Goal: Information Seeking & Learning: Learn about a topic

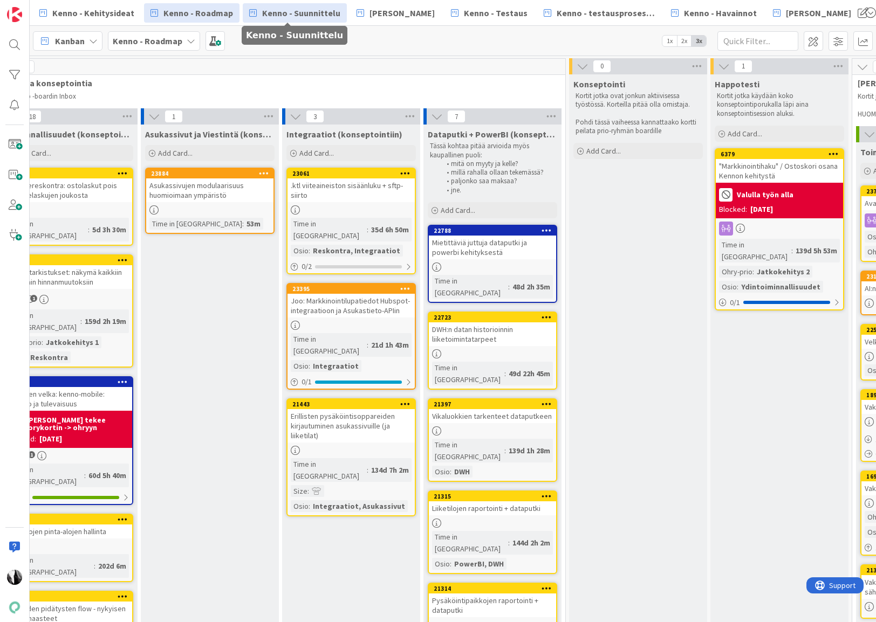
click at [308, 19] on link "Kenno - Suunnittelu" at bounding box center [295, 12] width 104 height 19
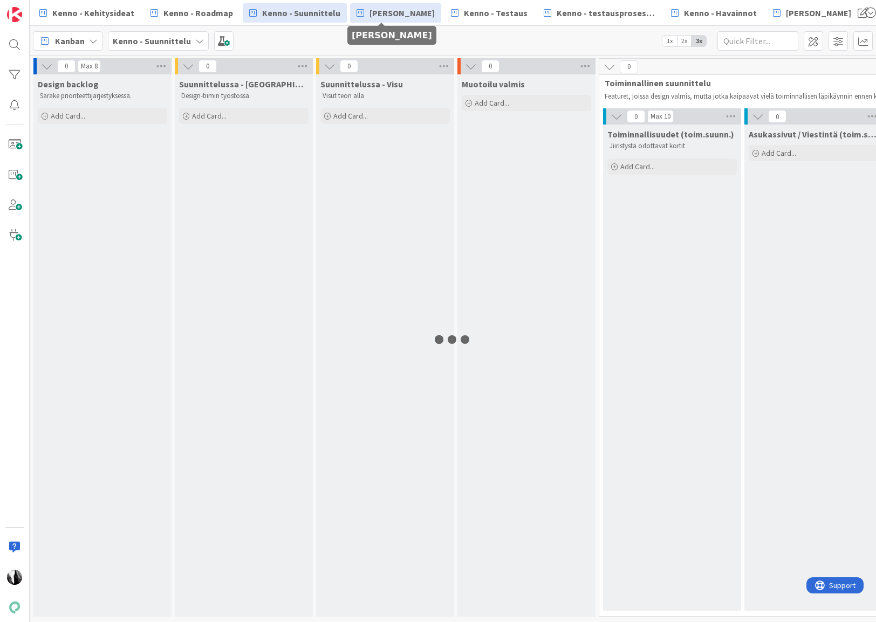
click at [417, 17] on link "[PERSON_NAME]" at bounding box center [395, 12] width 91 height 19
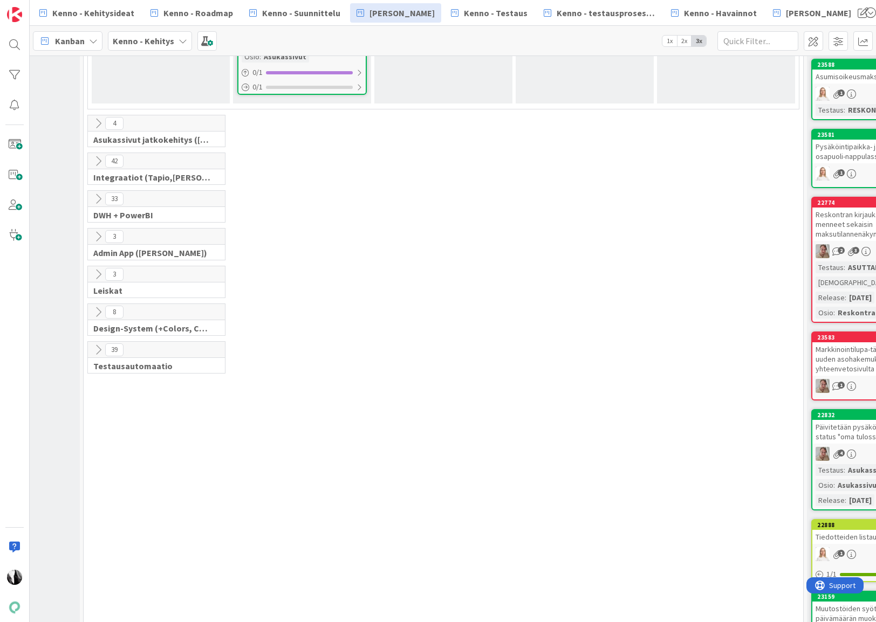
scroll to position [3156, 91]
click at [98, 157] on icon at bounding box center [99, 161] width 12 height 12
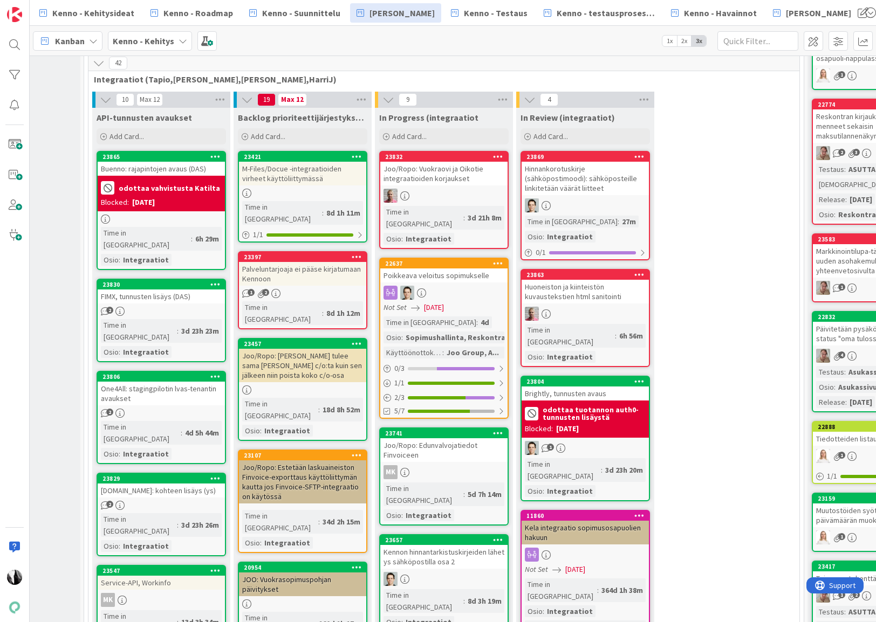
scroll to position [3254, 91]
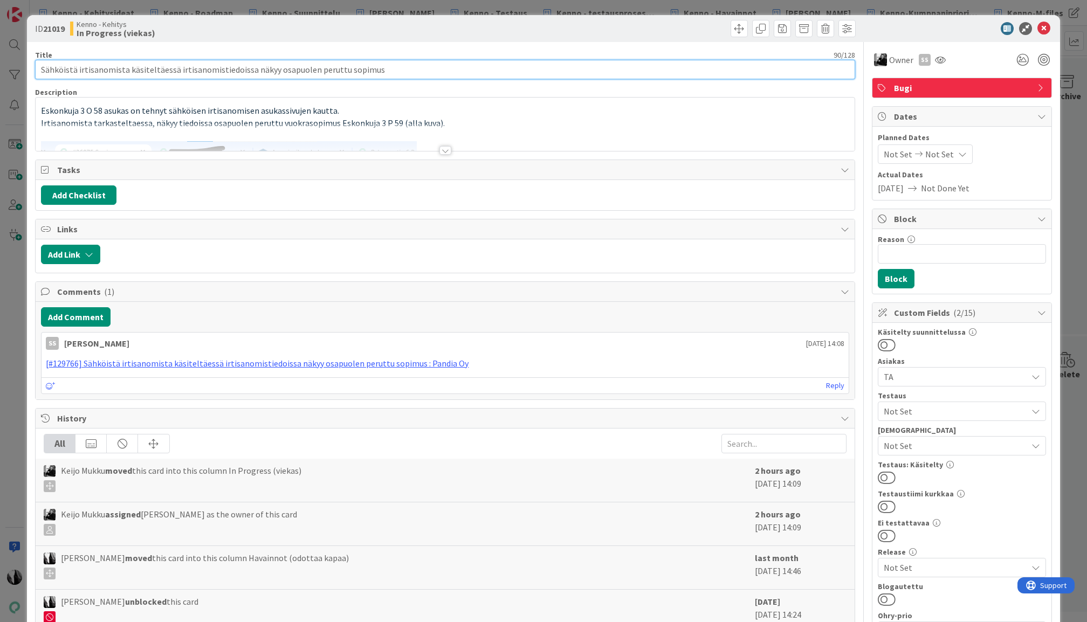
drag, startPoint x: 179, startPoint y: 69, endPoint x: 393, endPoint y: 74, distance: 214.1
click at [393, 74] on input "Sähköistä irtisanomista käsiteltäessä irtisanomistiedoissa näkyy osapuolen peru…" at bounding box center [445, 69] width 820 height 19
click at [450, 150] on div at bounding box center [445, 150] width 12 height 9
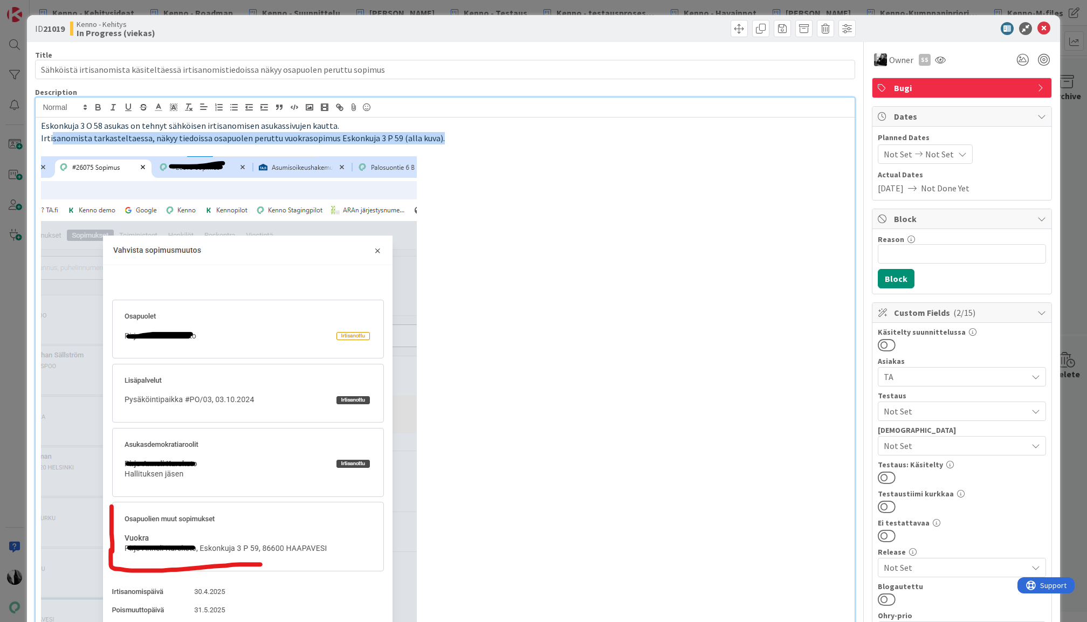
drag, startPoint x: 51, startPoint y: 139, endPoint x: 453, endPoint y: 142, distance: 402.2
click at [453, 142] on p "Irtisanomista tarkasteltaessa, näkyy tiedoissa osapuolen peruttu vuokrasopimus …" at bounding box center [445, 138] width 808 height 12
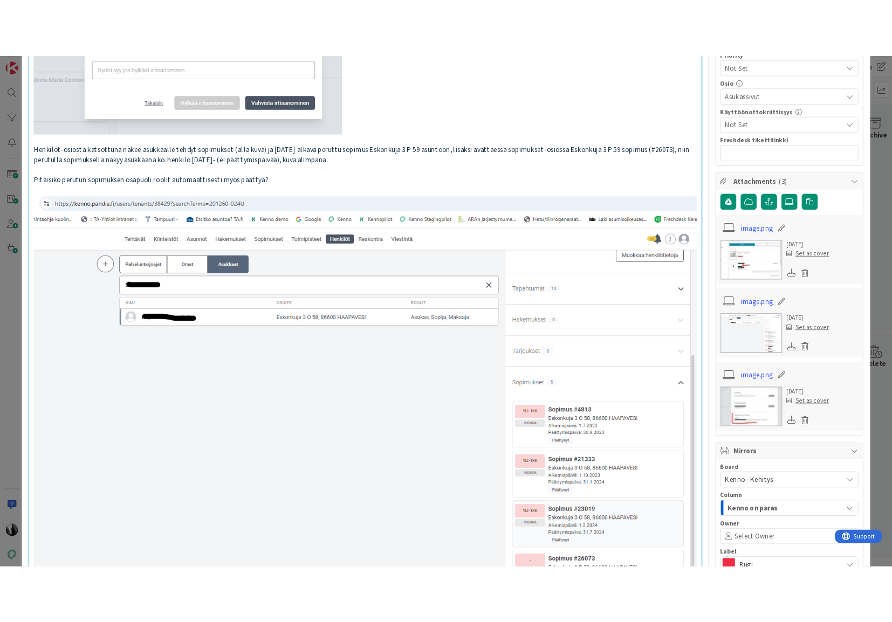
scroll to position [682, 0]
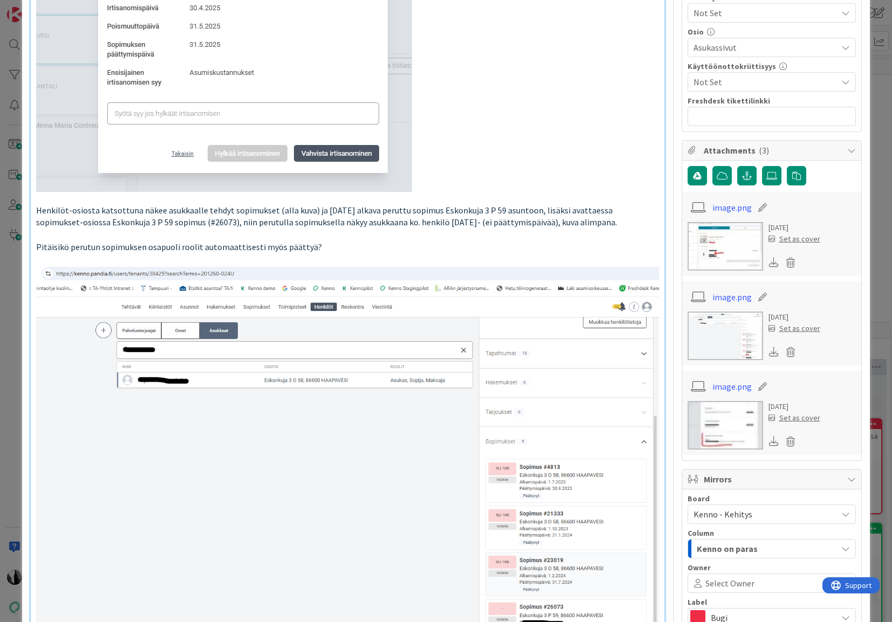
drag, startPoint x: 360, startPoint y: 249, endPoint x: 426, endPoint y: 248, distance: 66.3
click at [360, 249] on p "Pitäisikö perutun sopimuksen osapuoli roolit automaattisesti myös päättyä?" at bounding box center [347, 247] width 622 height 12
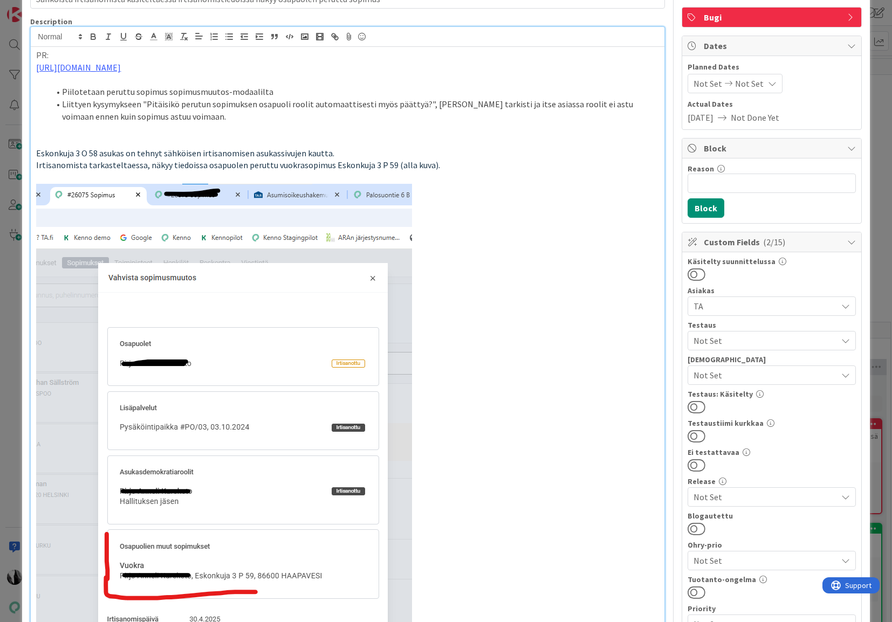
scroll to position [0, 0]
